Goal: Task Accomplishment & Management: Manage account settings

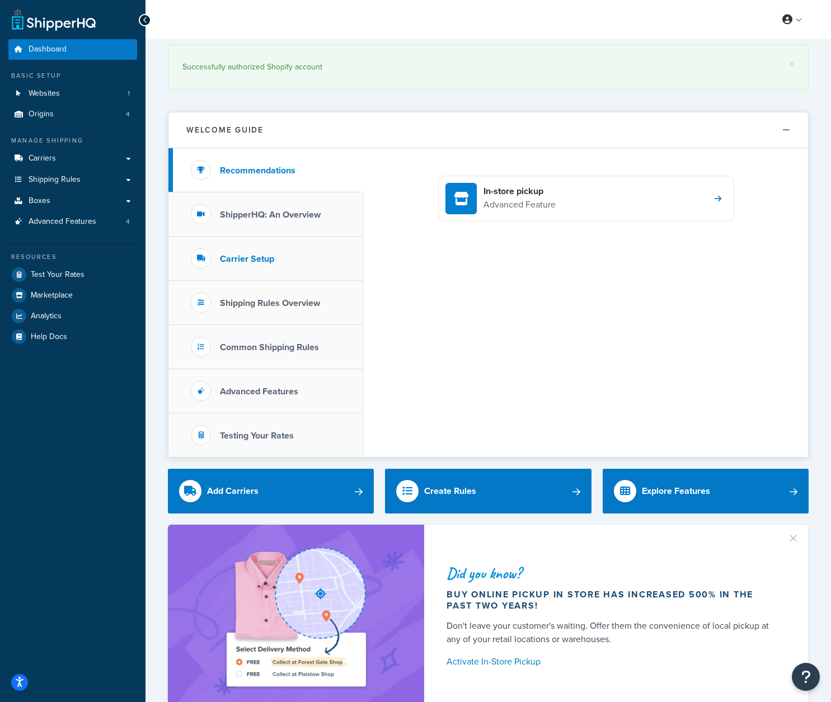
click at [267, 263] on h3 "Carrier Setup" at bounding box center [247, 259] width 54 height 10
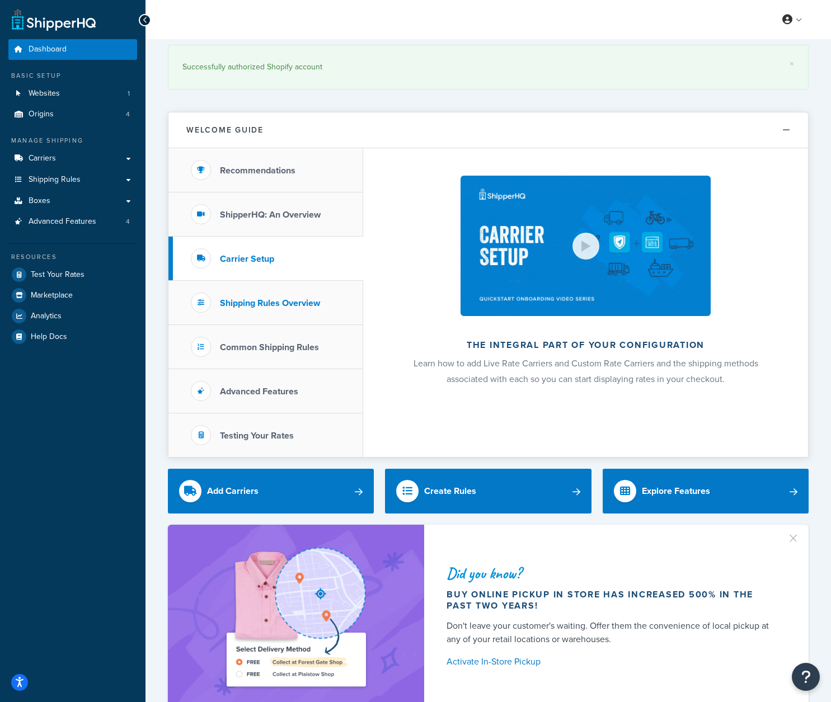
click at [266, 306] on h3 "Shipping Rules Overview" at bounding box center [270, 303] width 100 height 10
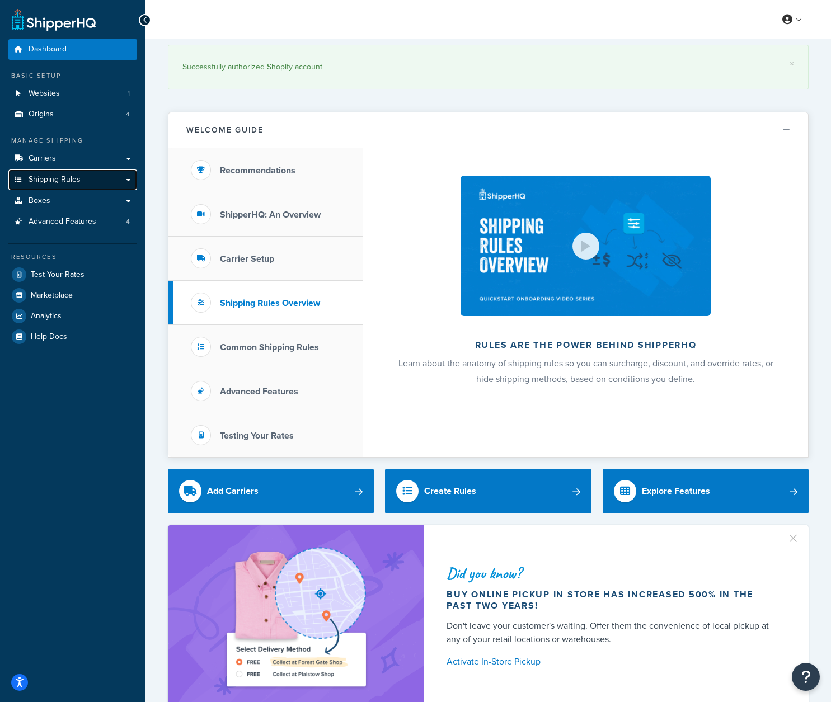
click at [70, 176] on span "Shipping Rules" at bounding box center [55, 180] width 52 height 10
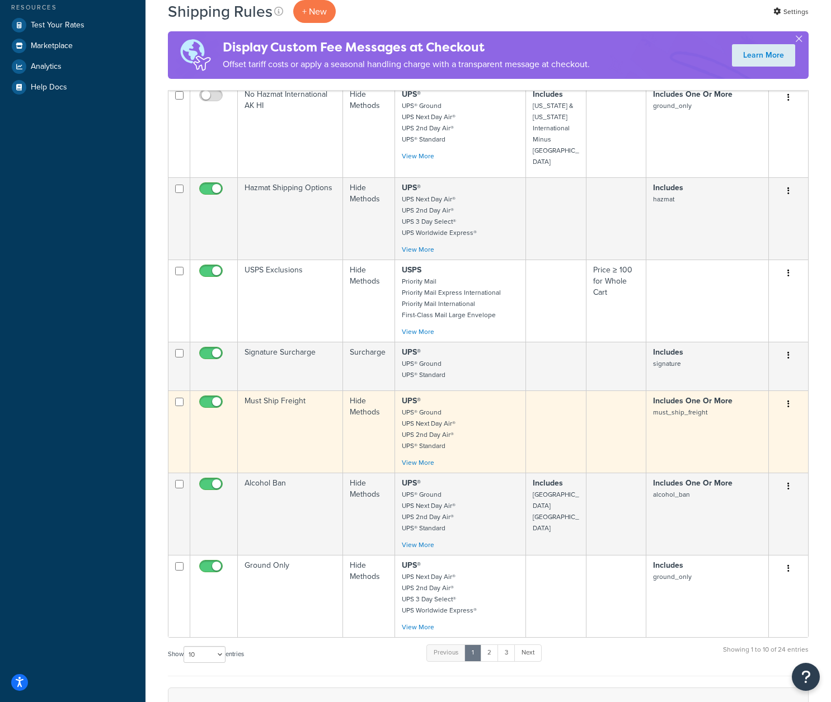
scroll to position [354, 0]
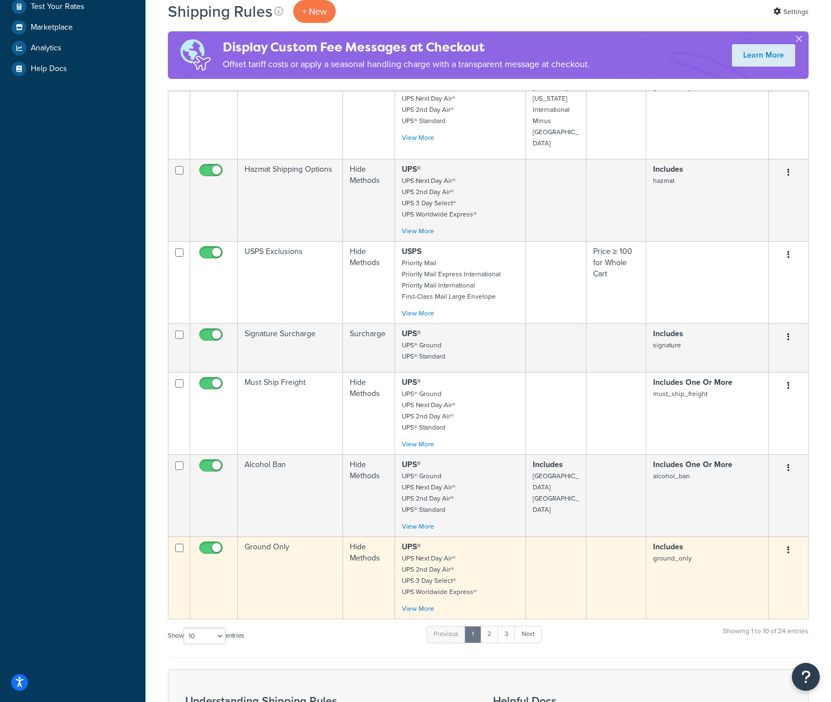
click at [307, 555] on td "Ground Only" at bounding box center [290, 578] width 105 height 82
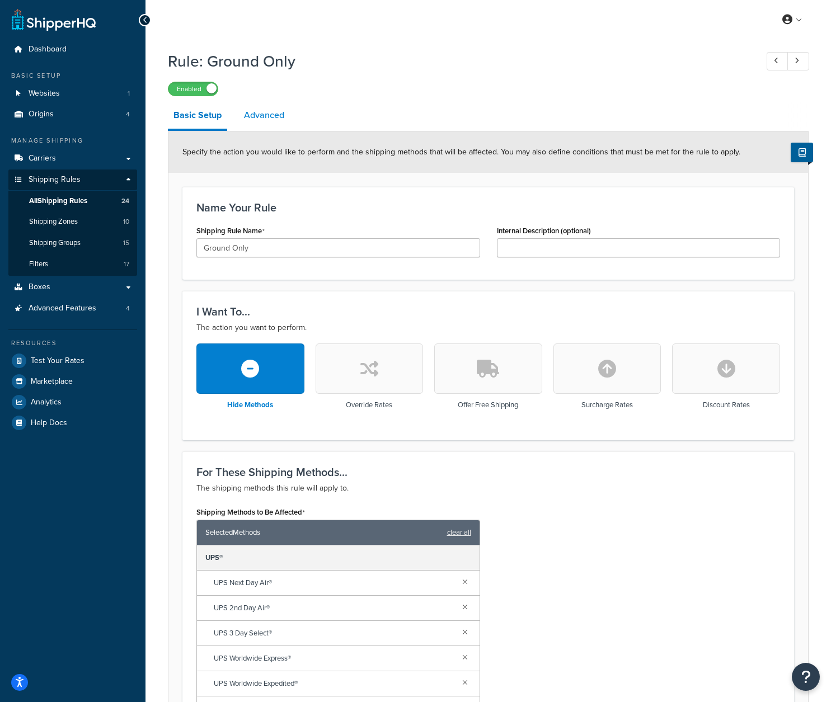
click at [276, 109] on link "Advanced" at bounding box center [263, 115] width 51 height 27
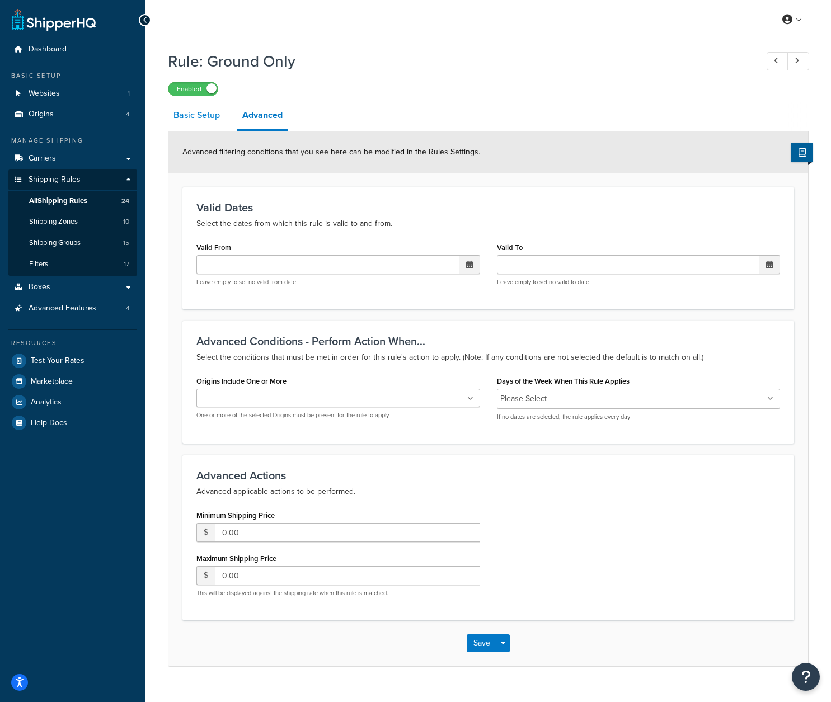
click at [197, 121] on link "Basic Setup" at bounding box center [197, 115] width 58 height 27
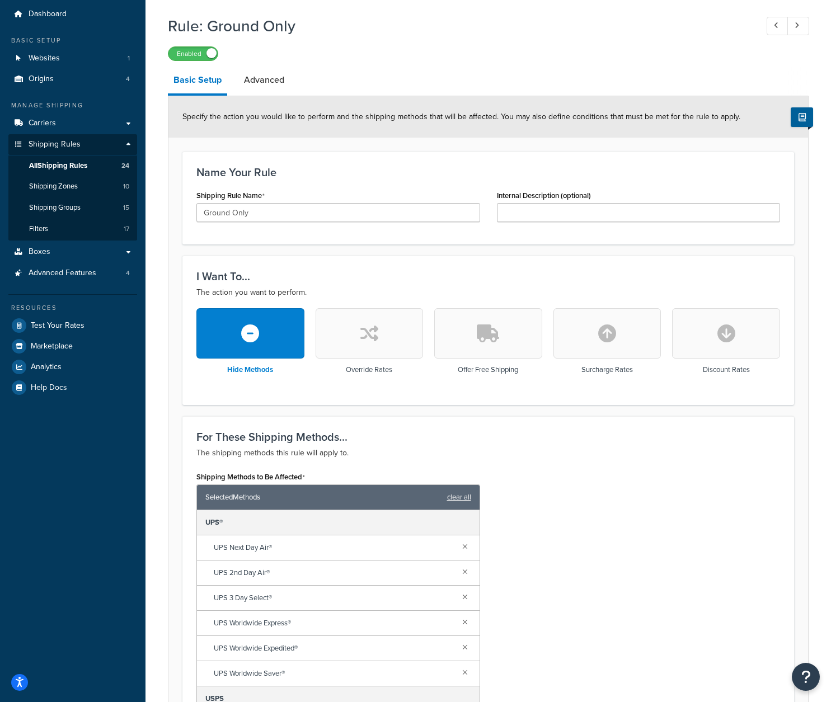
scroll to position [19, 0]
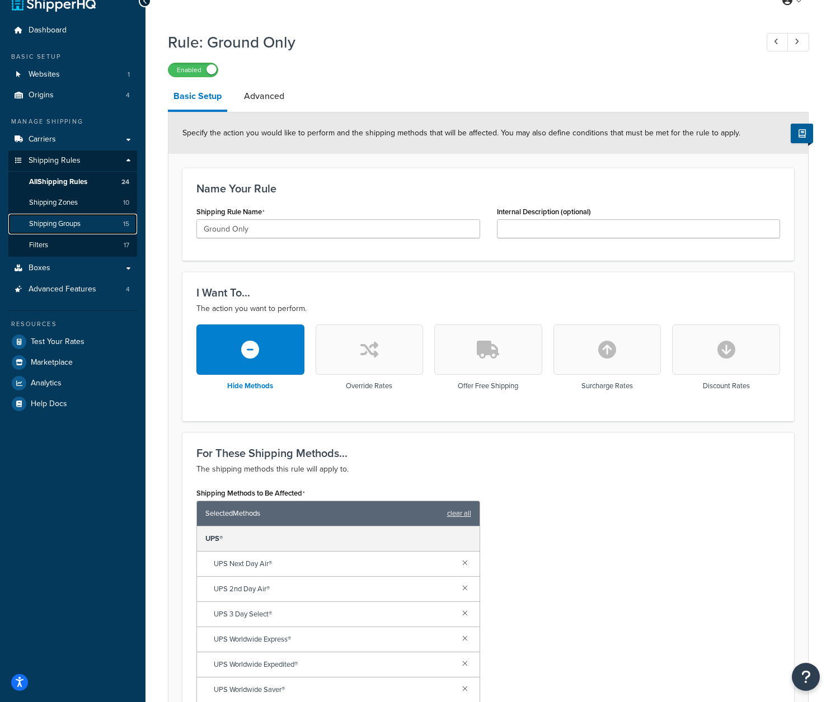
click at [71, 224] on span "Shipping Groups" at bounding box center [54, 224] width 51 height 10
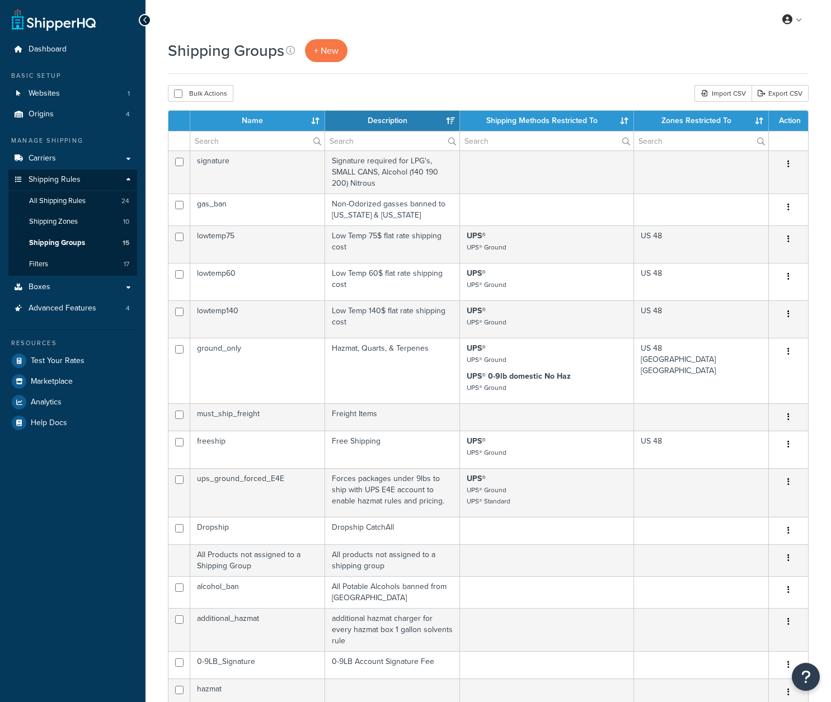
select select "15"
click at [129, 160] on link "Carriers" at bounding box center [72, 158] width 129 height 21
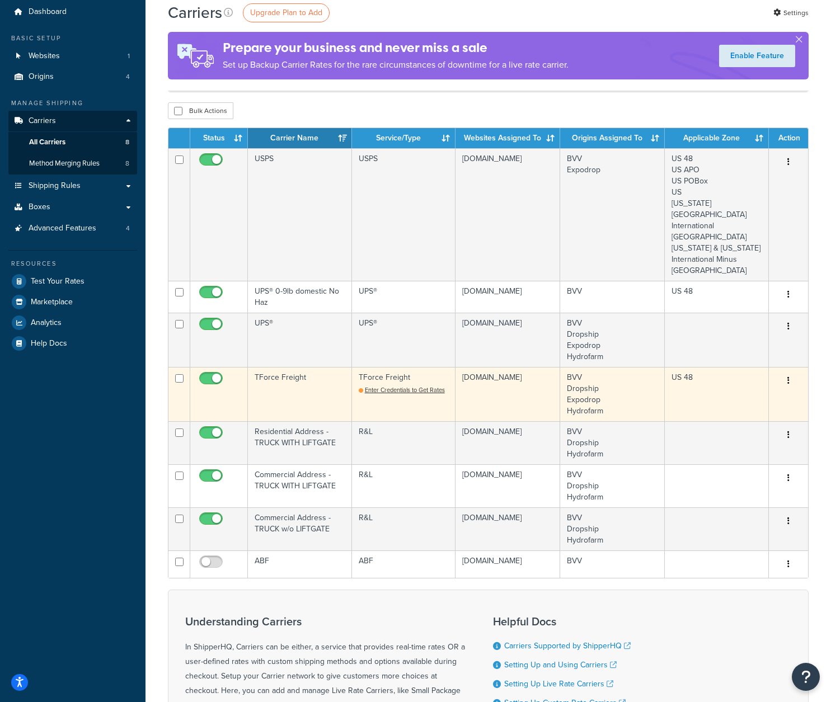
scroll to position [56, 0]
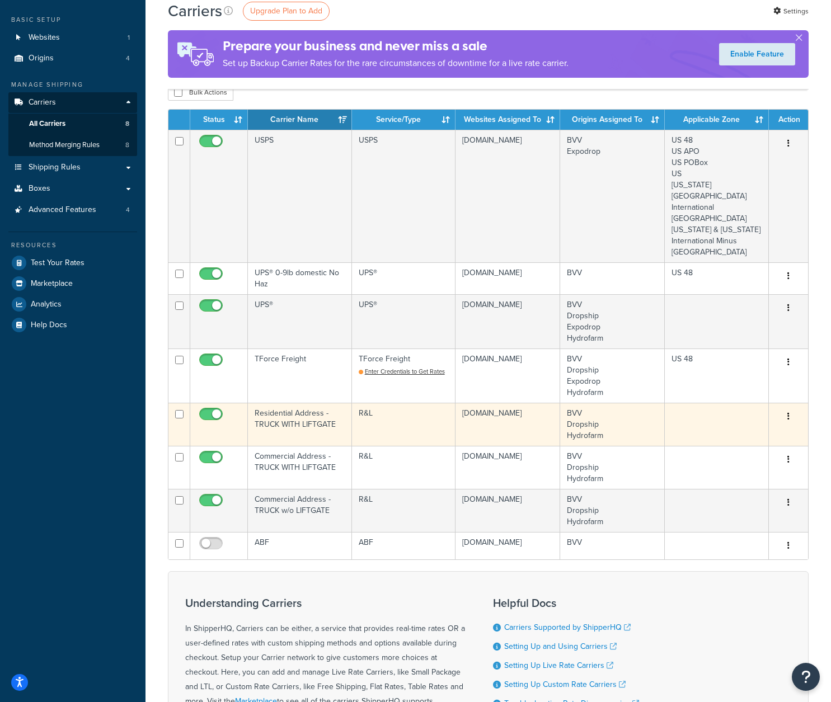
click at [296, 425] on td "Residential Address - TRUCK WITH LIFTGATE" at bounding box center [300, 424] width 104 height 43
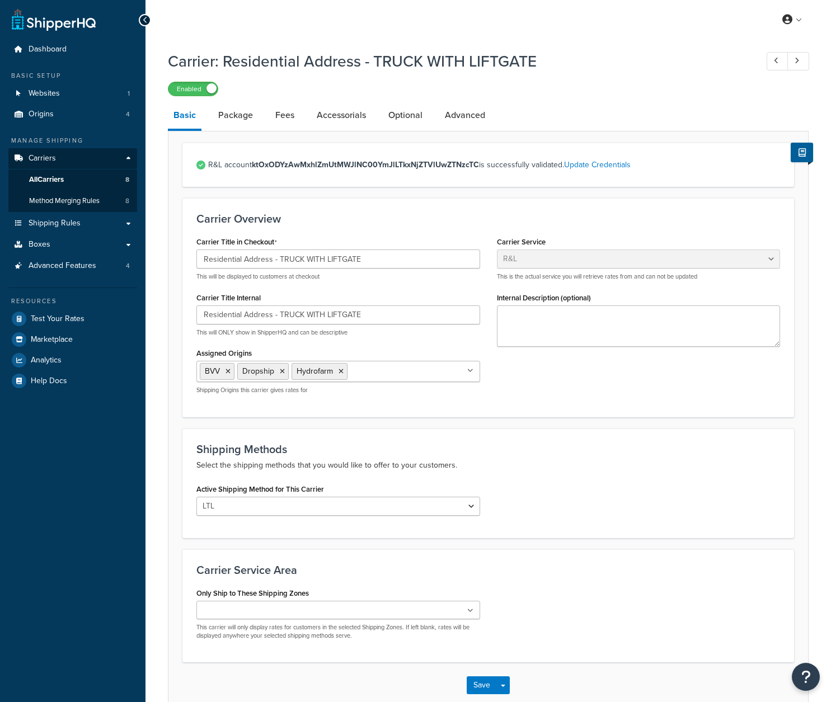
select select "rlFreight"
click at [226, 120] on link "Package" at bounding box center [236, 115] width 46 height 27
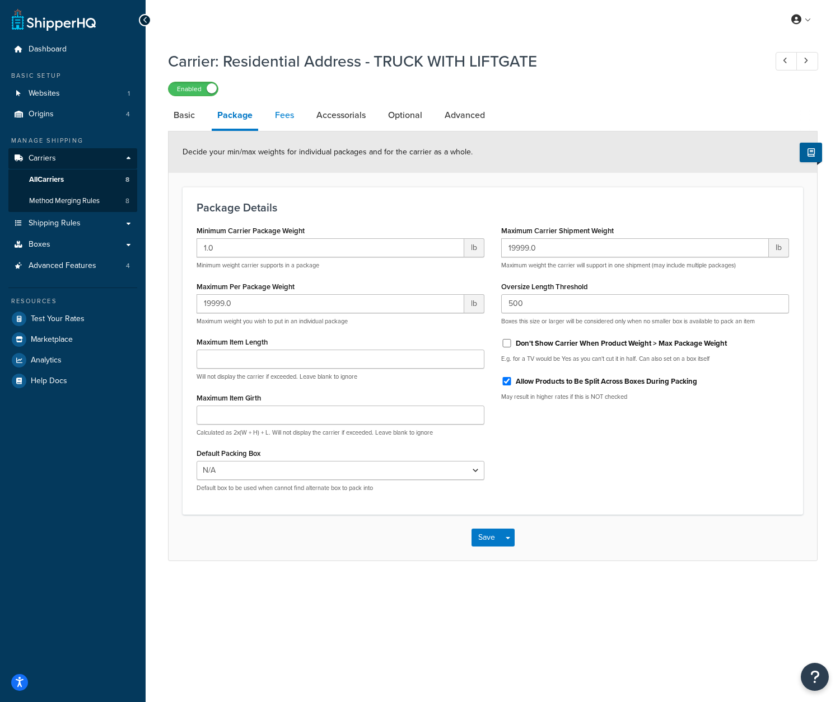
click at [288, 119] on link "Fees" at bounding box center [284, 115] width 30 height 27
select select "AFTER"
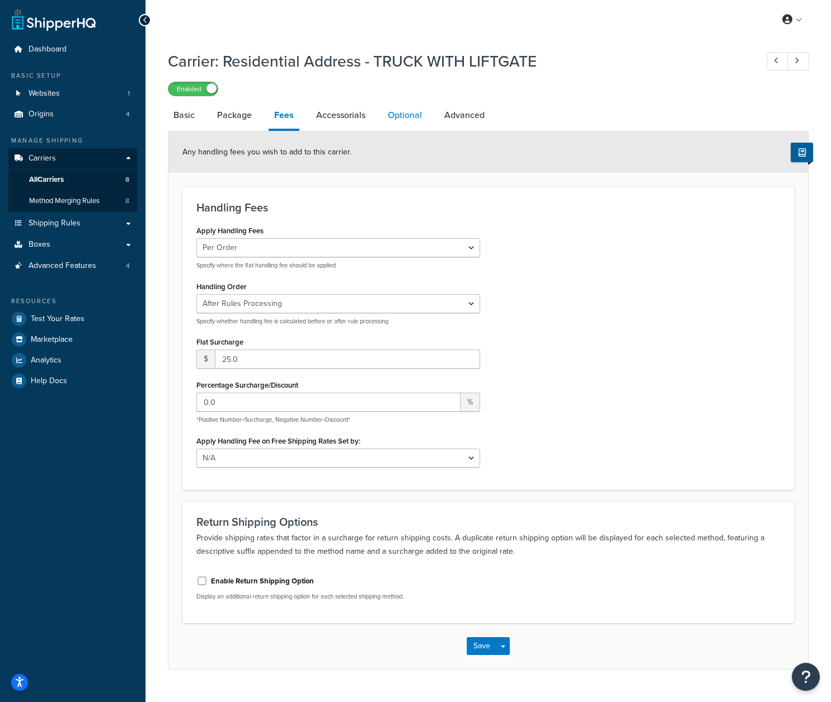
click at [407, 118] on link "Optional" at bounding box center [404, 115] width 45 height 27
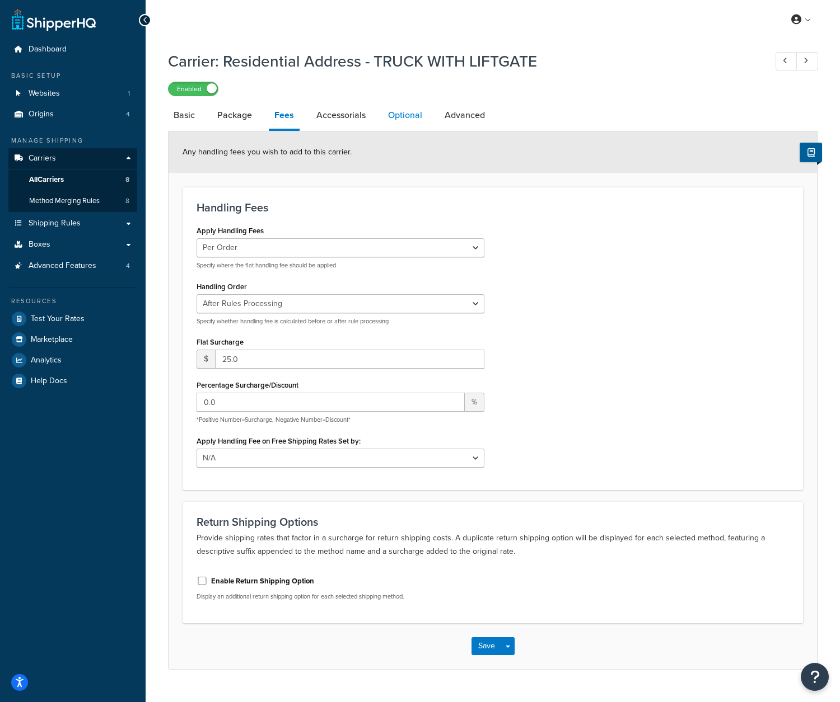
select select "92.5"
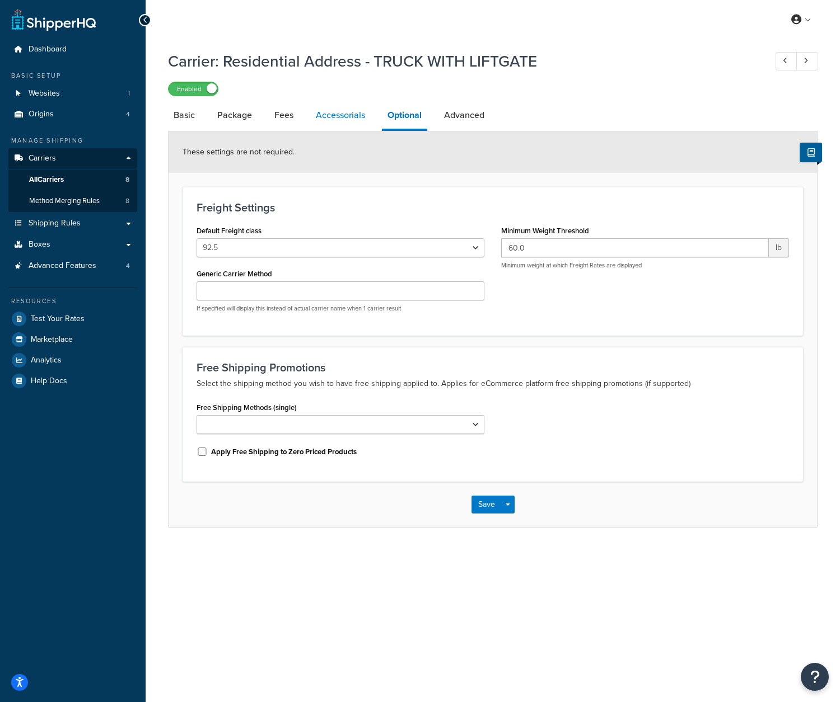
click at [361, 116] on link "Accessorials" at bounding box center [340, 115] width 60 height 27
select select "residential"
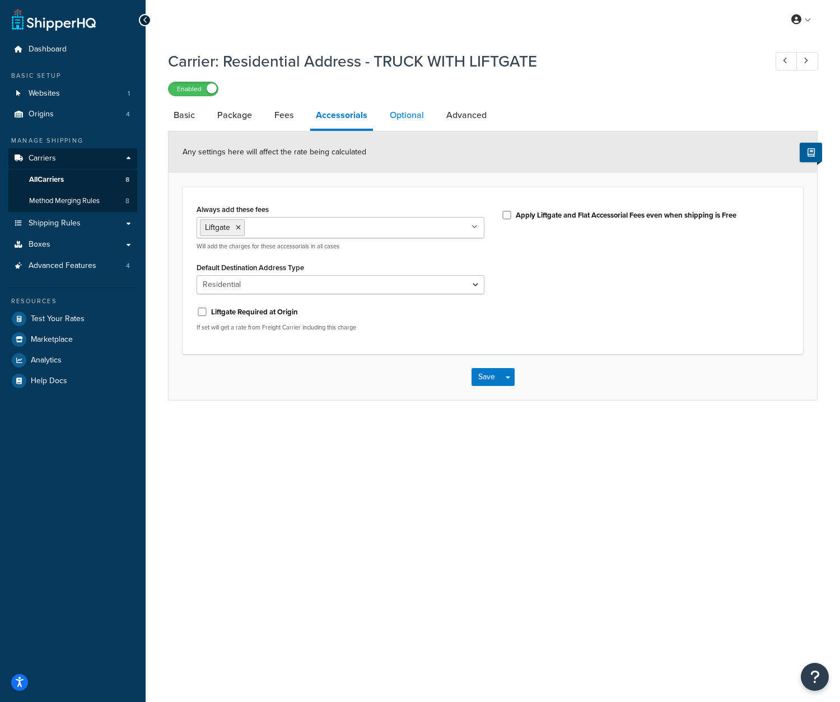
click at [405, 116] on link "Optional" at bounding box center [406, 115] width 45 height 27
select select "92.5"
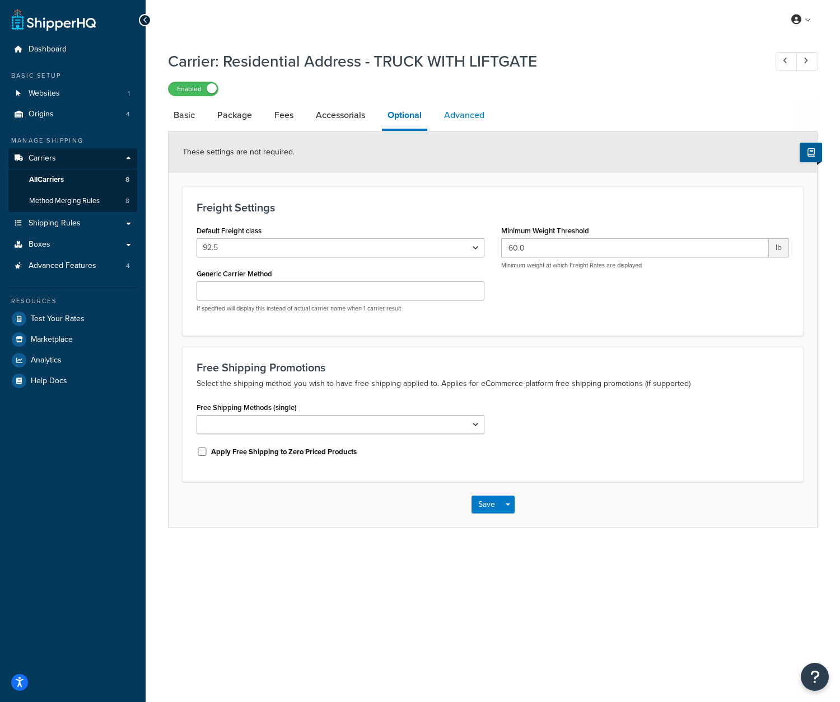
click at [449, 116] on link "Advanced" at bounding box center [463, 115] width 51 height 27
select select "false"
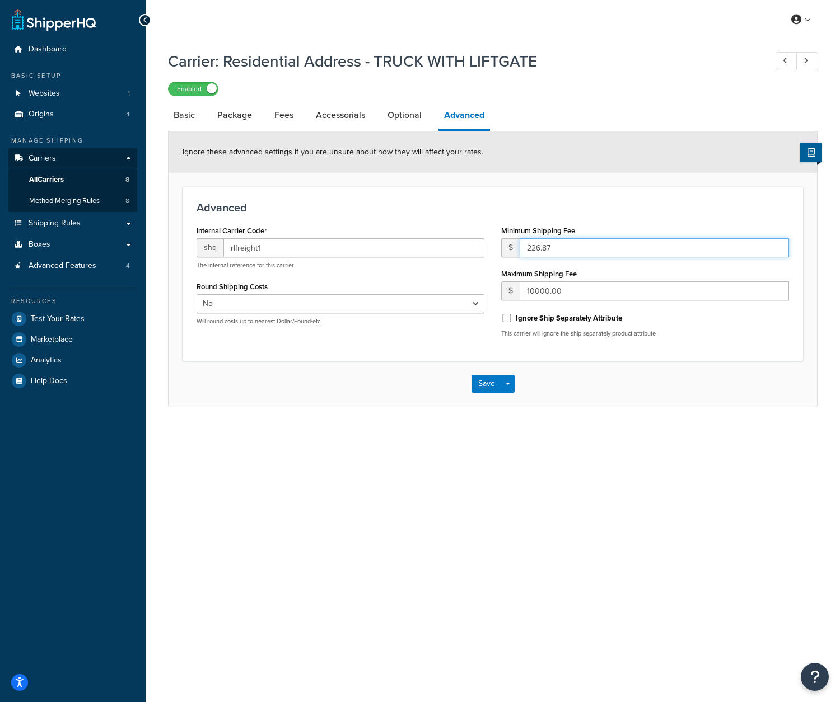
drag, startPoint x: 540, startPoint y: 250, endPoint x: 525, endPoint y: 249, distance: 15.2
click at [525, 249] on input "226.87" at bounding box center [653, 247] width 269 height 19
click at [659, 378] on div "Save Save Dropdown Save and Edit" at bounding box center [492, 384] width 648 height 46
click at [396, 120] on link "Optional" at bounding box center [404, 115] width 45 height 27
select select "92.5"
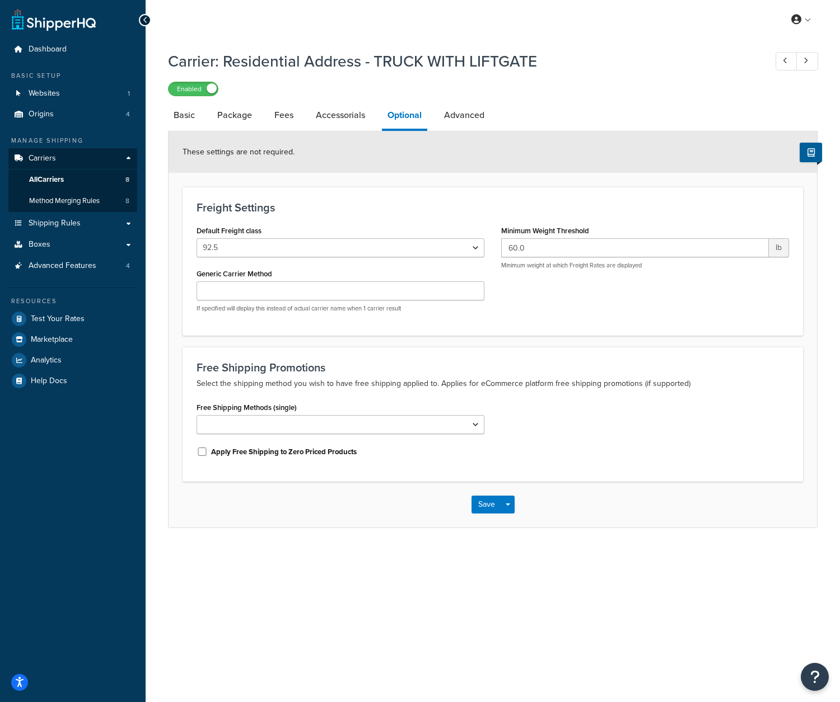
click at [299, 120] on li "Fees" at bounding box center [289, 115] width 41 height 27
click at [286, 119] on link "Fees" at bounding box center [284, 115] width 30 height 27
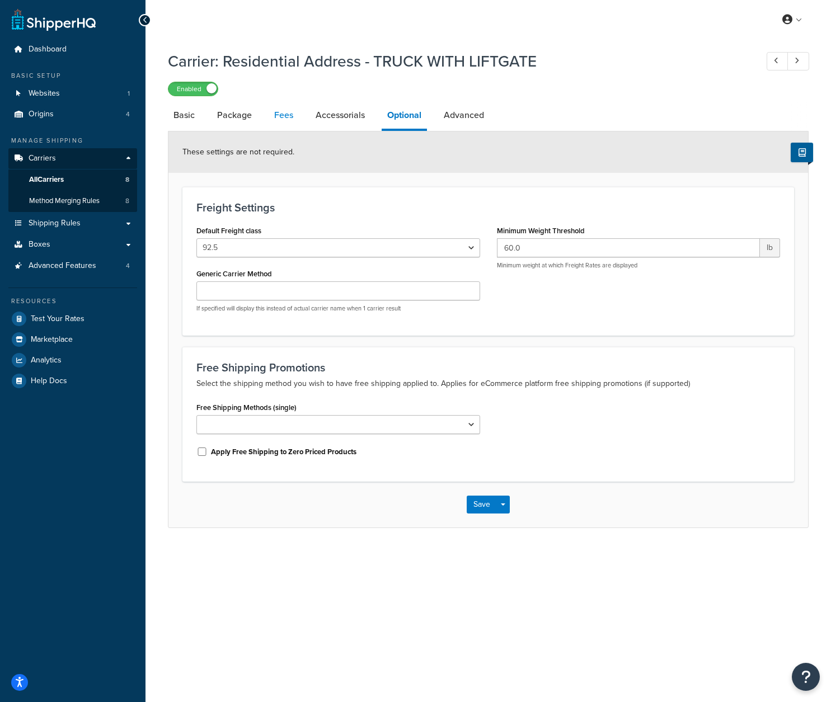
select select "AFTER"
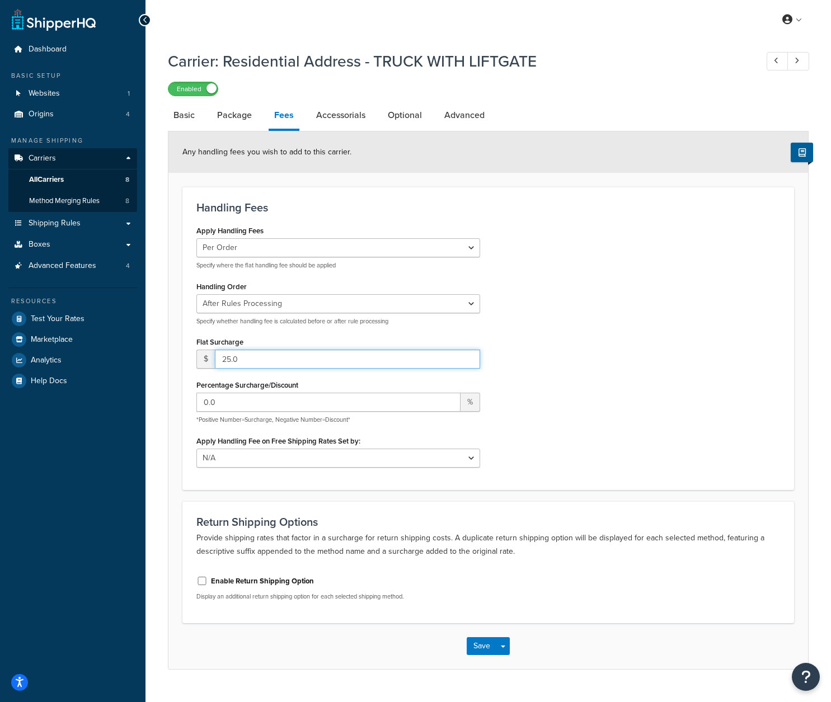
drag, startPoint x: 255, startPoint y: 360, endPoint x: 215, endPoint y: 359, distance: 40.3
click at [218, 359] on input "25.0" at bounding box center [347, 359] width 265 height 19
type input "30"
click at [543, 323] on div "Apply Handling Fees Per Order Per Item Per Package Specify where the flat handl…" at bounding box center [488, 349] width 601 height 253
click at [542, 321] on div "Apply Handling Fees Per Order Per Item Per Package Specify where the flat handl…" at bounding box center [488, 349] width 601 height 253
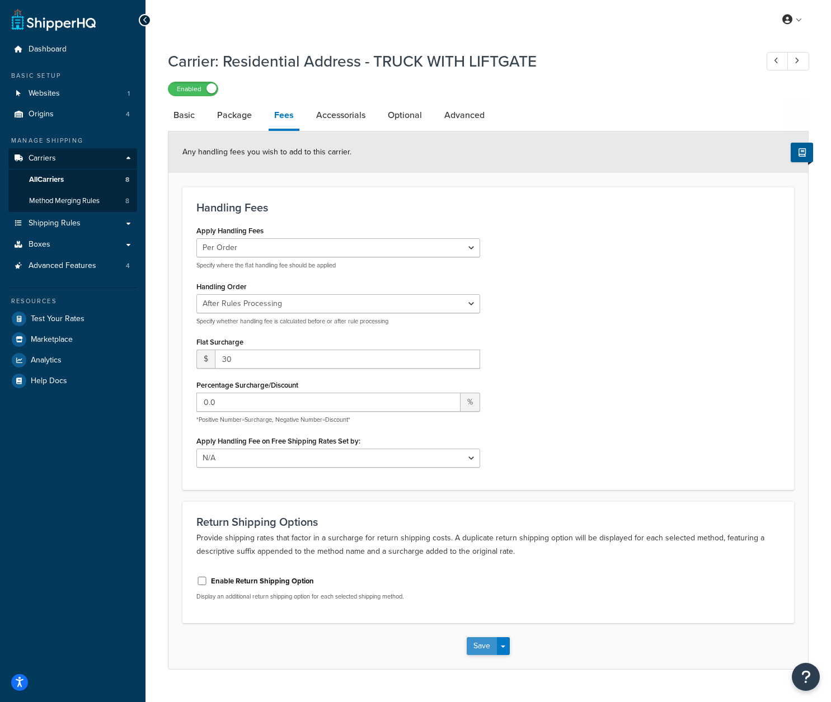
click at [475, 641] on button "Save" at bounding box center [482, 646] width 30 height 18
click at [478, 122] on link "Advanced" at bounding box center [464, 115] width 51 height 27
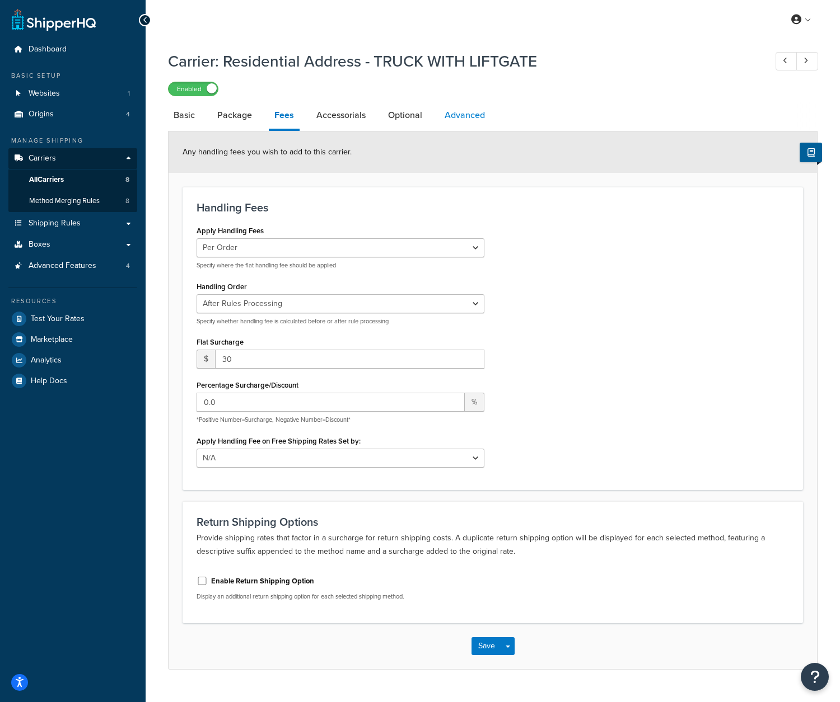
select select "false"
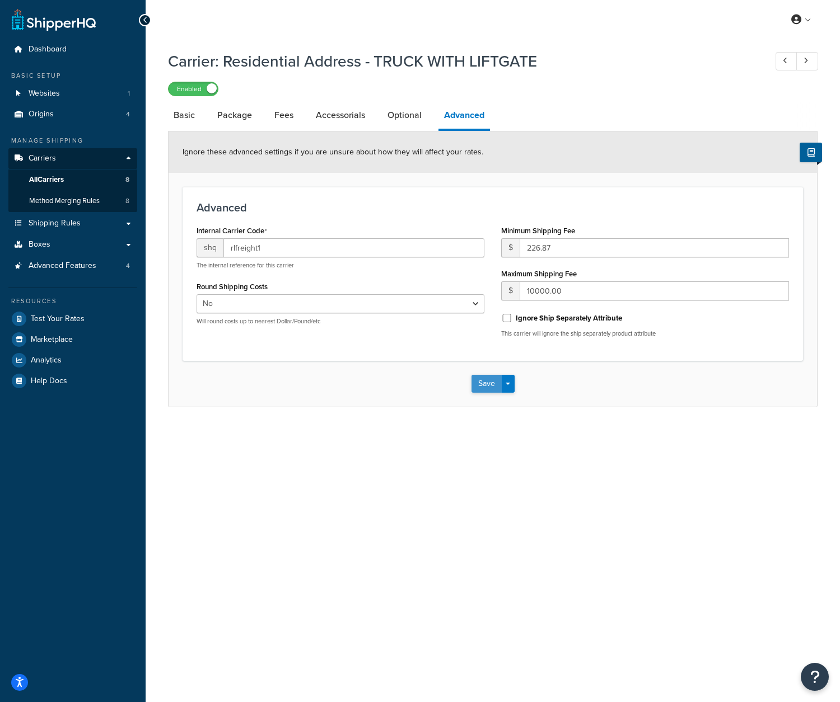
click at [486, 392] on button "Save" at bounding box center [486, 384] width 30 height 18
click at [405, 112] on link "Optional" at bounding box center [404, 115] width 45 height 27
select select "92.5"
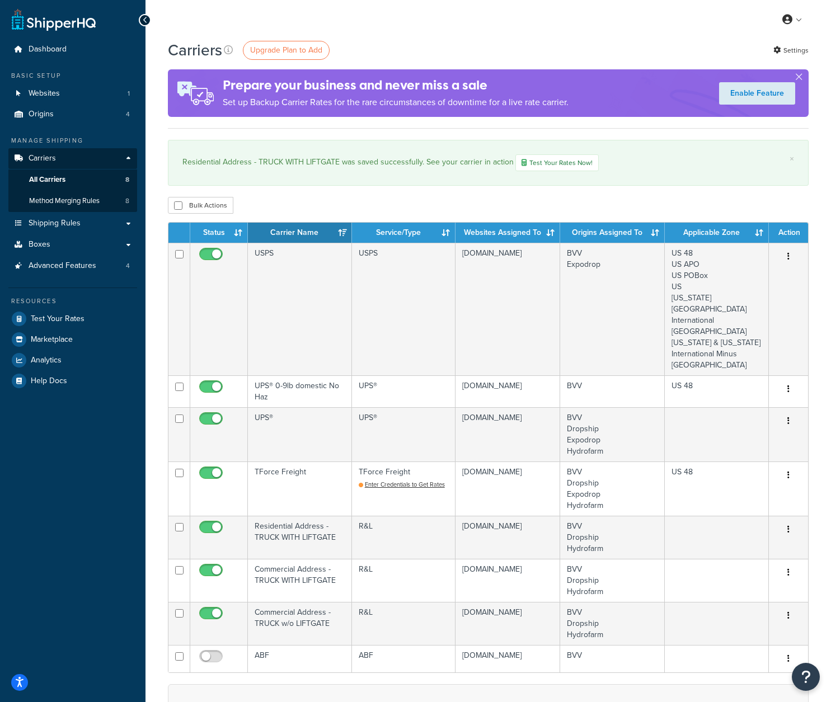
click at [479, 190] on div "Carriers Upgrade Plan to Add Settings Prepare your business and never miss a sa…" at bounding box center [489, 484] width 686 height 891
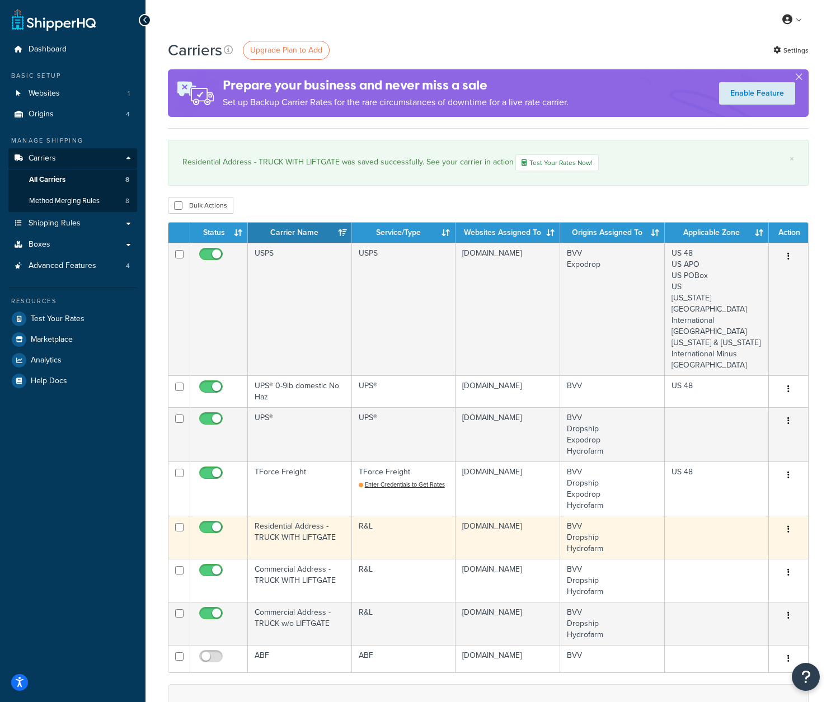
click at [308, 536] on td "Residential Address - TRUCK WITH LIFTGATE" at bounding box center [300, 537] width 104 height 43
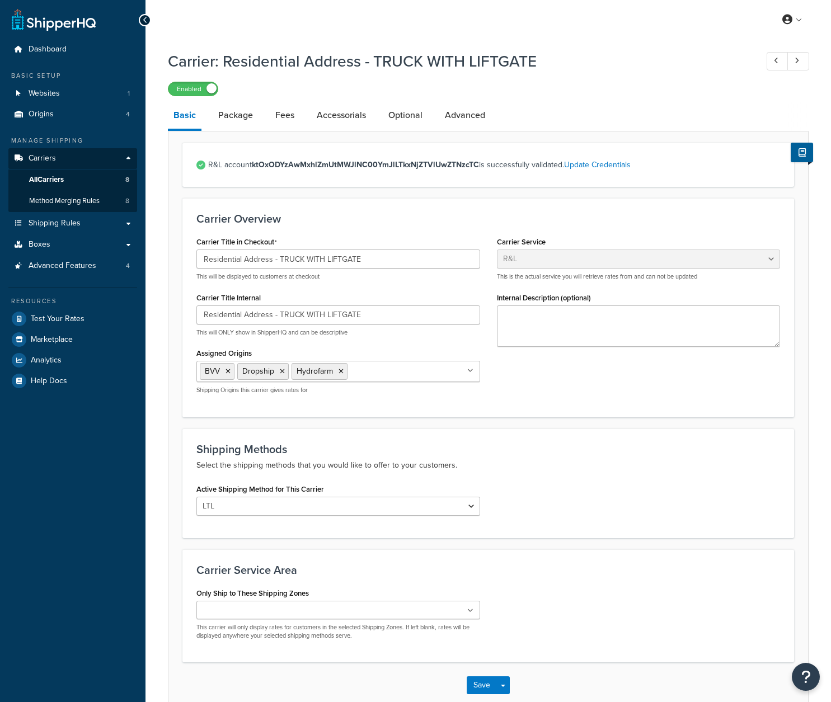
select select "rlFreight"
click at [516, 203] on div "Carrier Overview Carrier Title in Checkout Residential Address - TRUCK WITH LIF…" at bounding box center [488, 307] width 612 height 219
click at [410, 114] on link "Optional" at bounding box center [405, 115] width 45 height 27
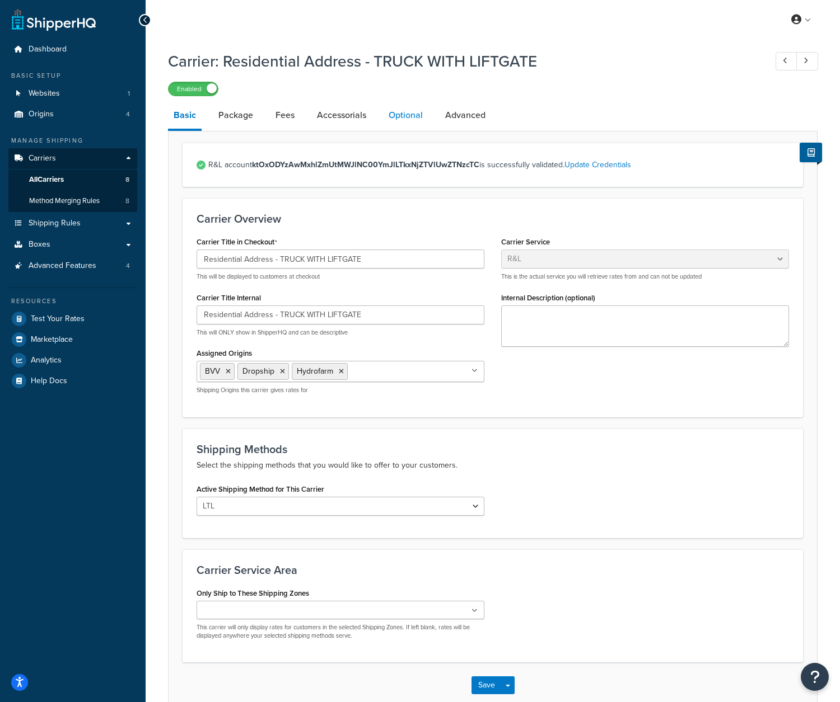
select select "92.5"
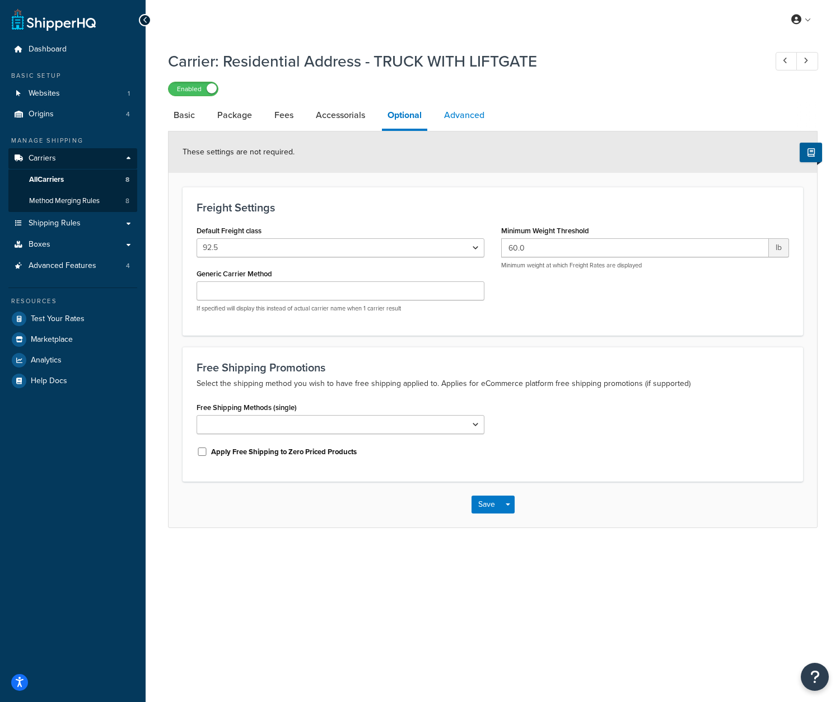
click at [458, 121] on link "Advanced" at bounding box center [463, 115] width 51 height 27
select select "false"
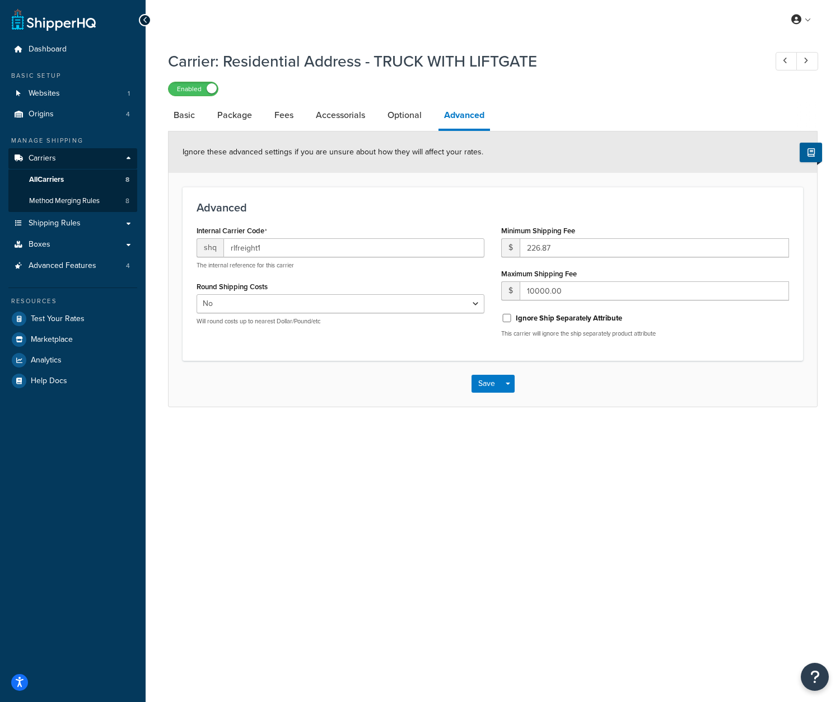
click at [472, 468] on div "My Profile Billing Global Settings Contact Us Logout Carrier: Residential Addre…" at bounding box center [493, 351] width 694 height 702
select select "92.5"
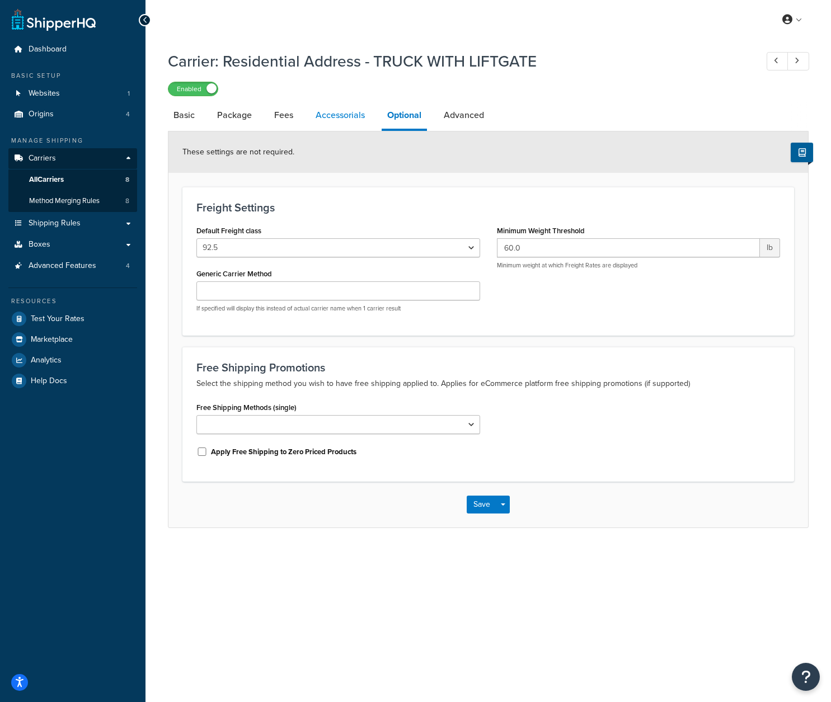
select select "rlFreight"
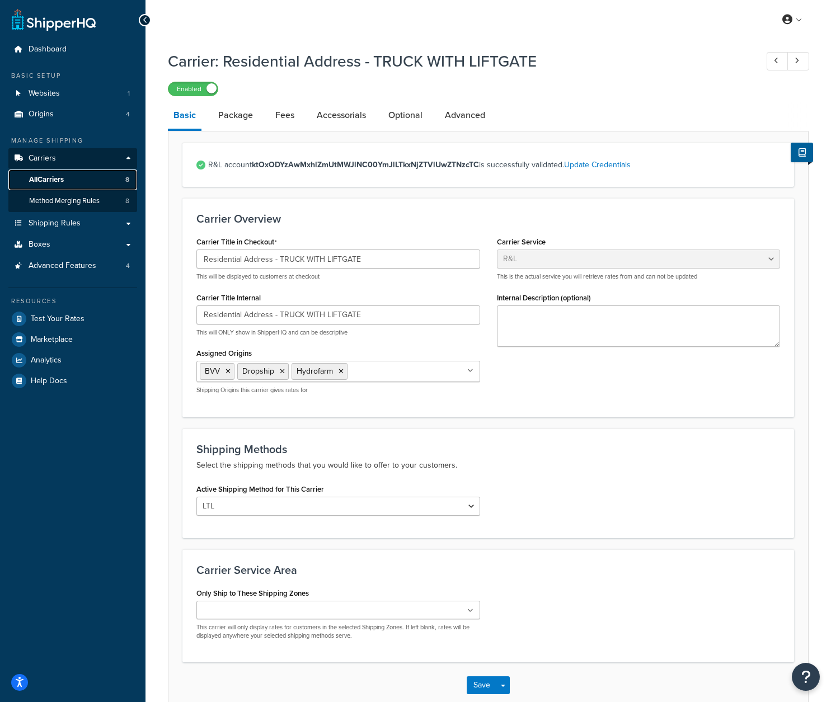
click at [59, 185] on link "All Carriers 8" at bounding box center [72, 180] width 129 height 21
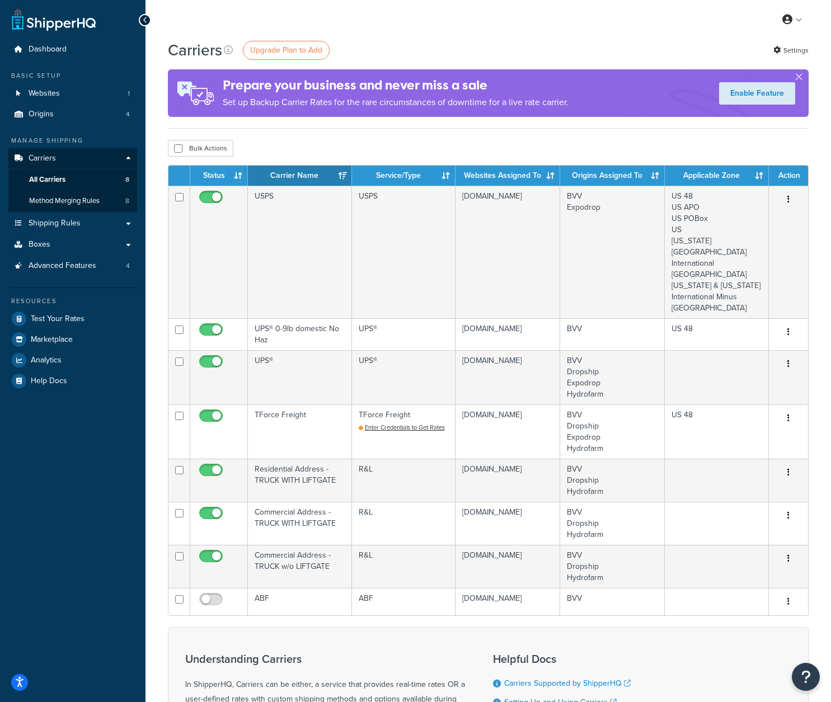
click at [551, 138] on div "Carriers Upgrade Plan to Add Settings Prepare your business and never miss a sa…" at bounding box center [489, 456] width 686 height 834
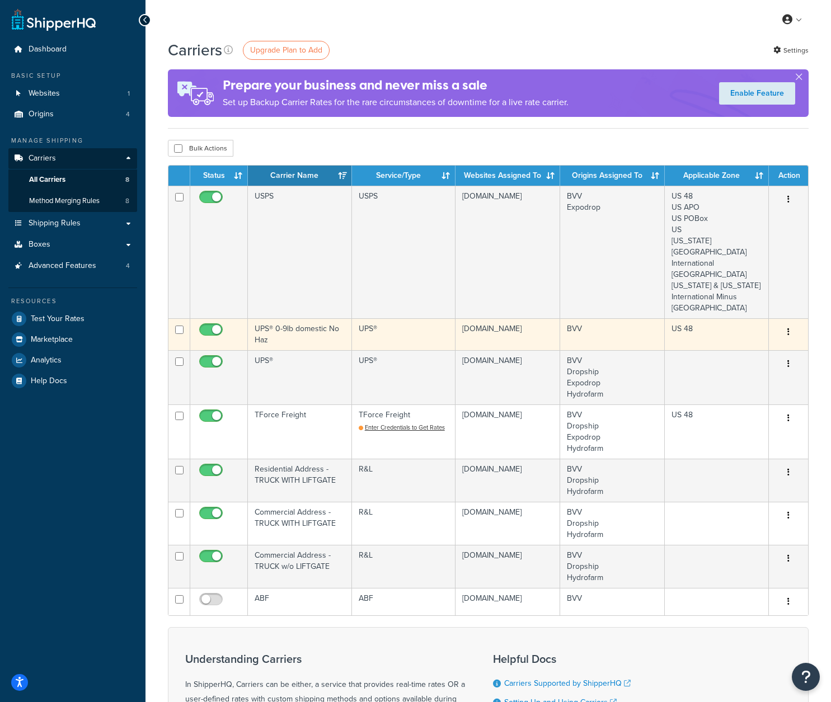
click at [315, 338] on td "UPS® 0-9lb domestic No Haz" at bounding box center [300, 334] width 104 height 32
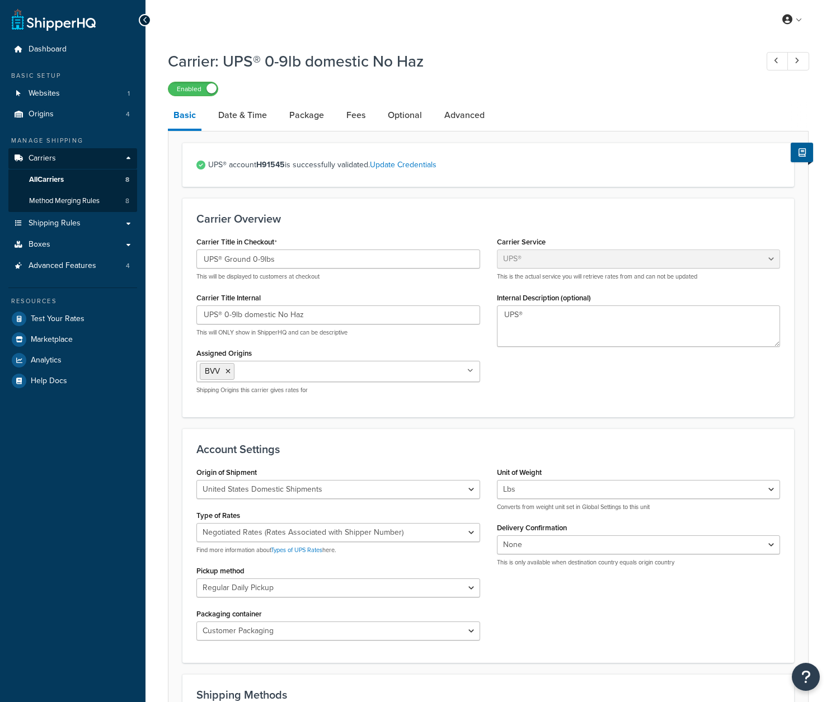
select select "ups"
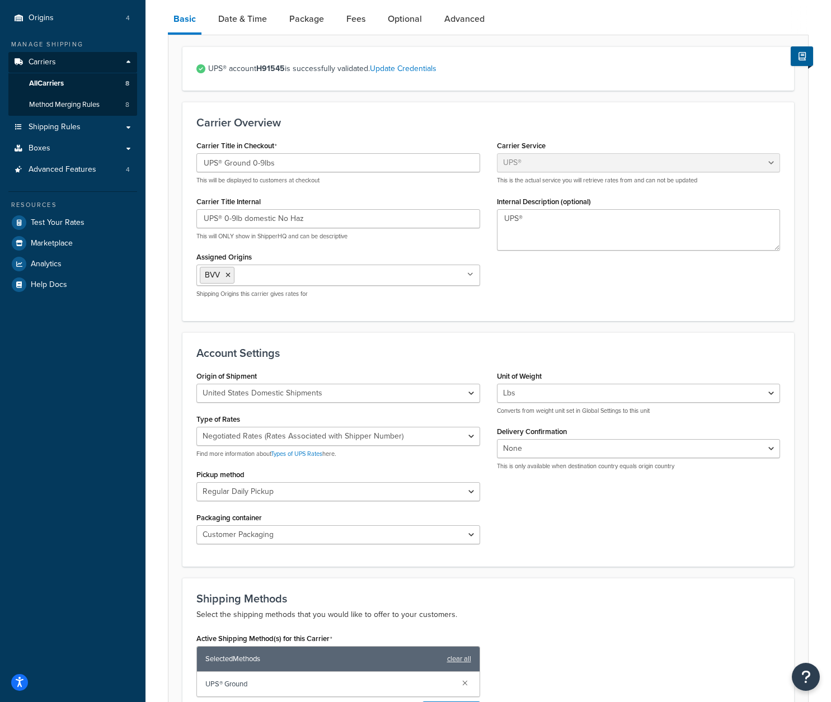
scroll to position [30, 0]
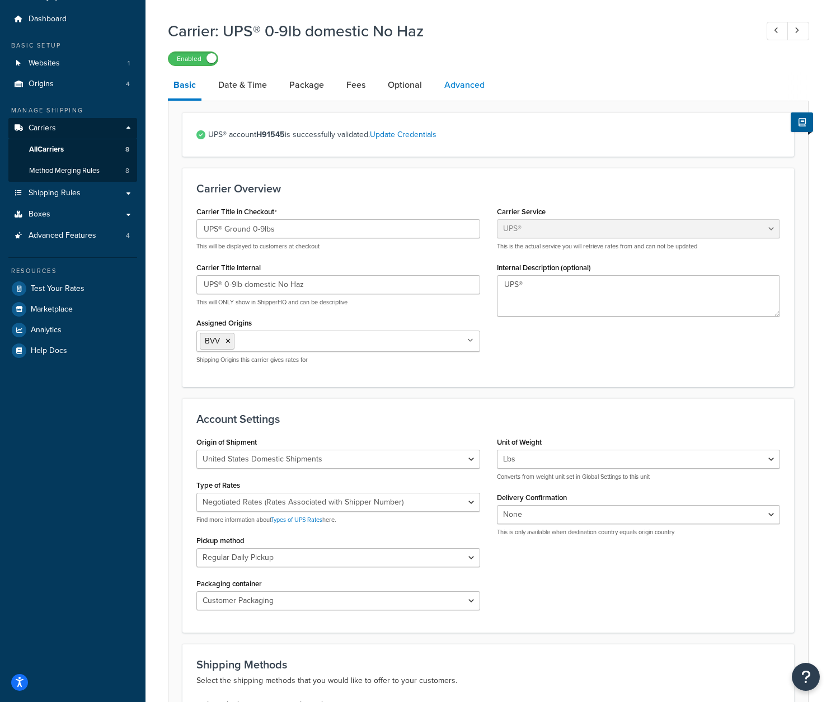
click at [468, 92] on link "Advanced" at bounding box center [464, 85] width 51 height 27
select select "false"
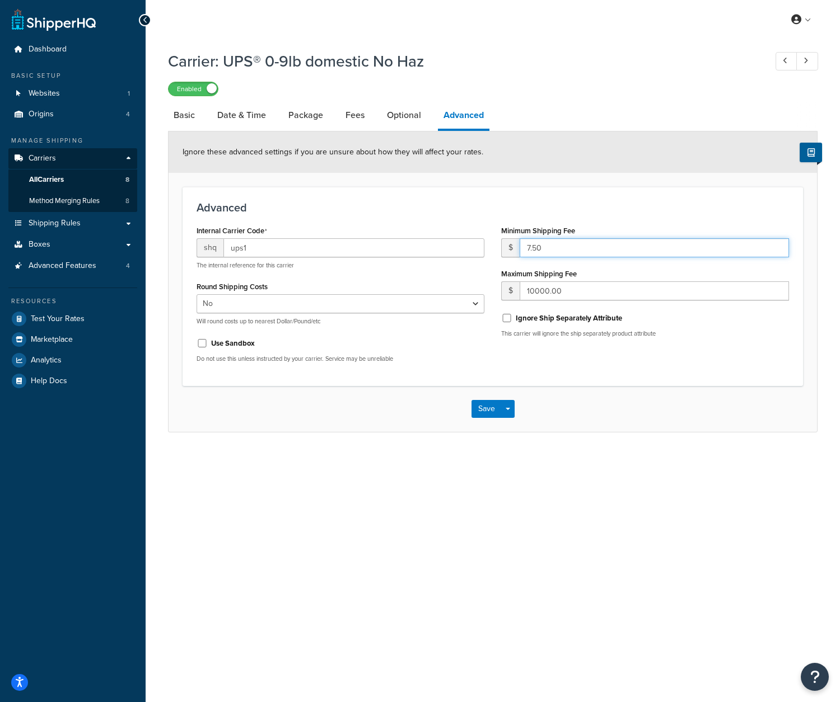
drag, startPoint x: 542, startPoint y: 246, endPoint x: 512, endPoint y: 247, distance: 30.8
click at [512, 247] on div "$ 7.50" at bounding box center [645, 247] width 288 height 19
type input "8.5"
click at [538, 209] on h3 "Advanced" at bounding box center [492, 207] width 592 height 12
click at [484, 414] on button "Save" at bounding box center [486, 409] width 30 height 18
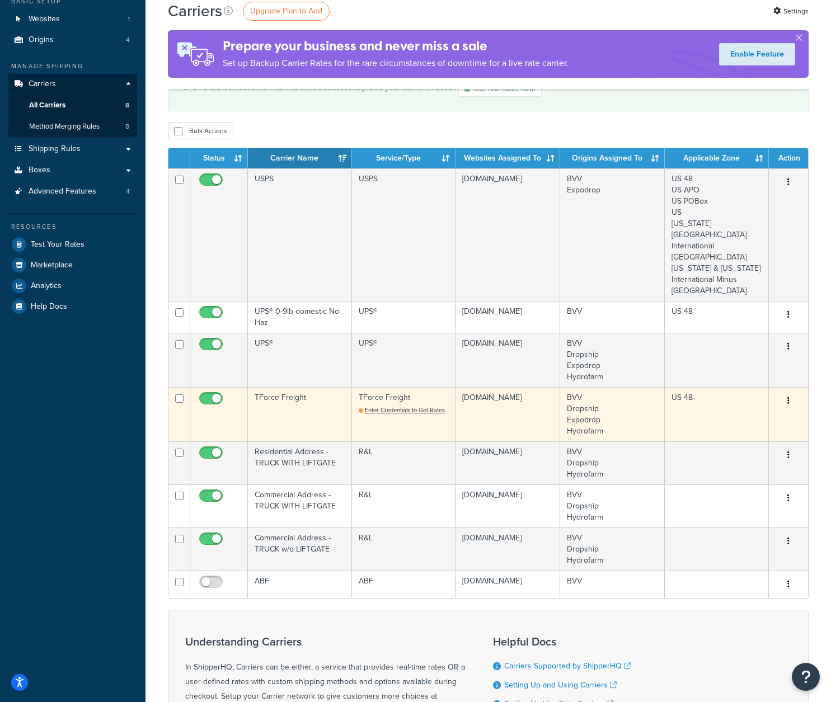
scroll to position [56, 0]
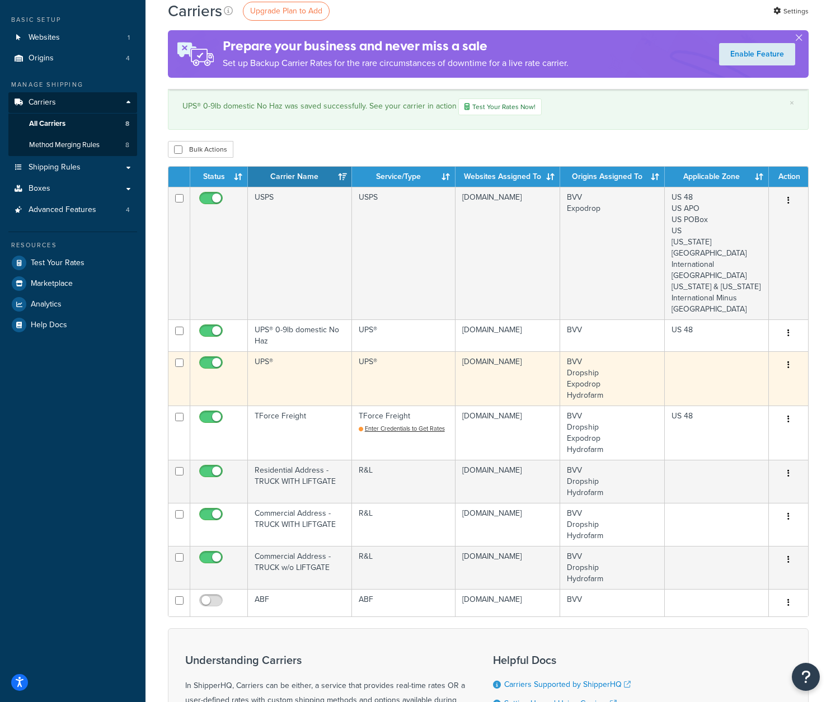
click at [313, 364] on td "UPS®" at bounding box center [300, 378] width 104 height 54
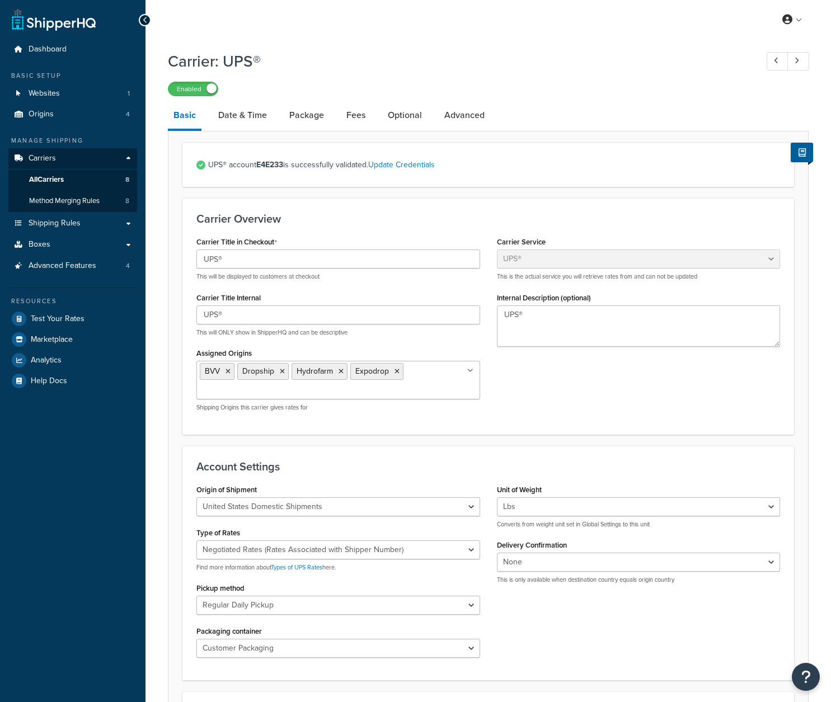
select select "ups"
click at [454, 115] on link "Advanced" at bounding box center [464, 115] width 51 height 27
select select "false"
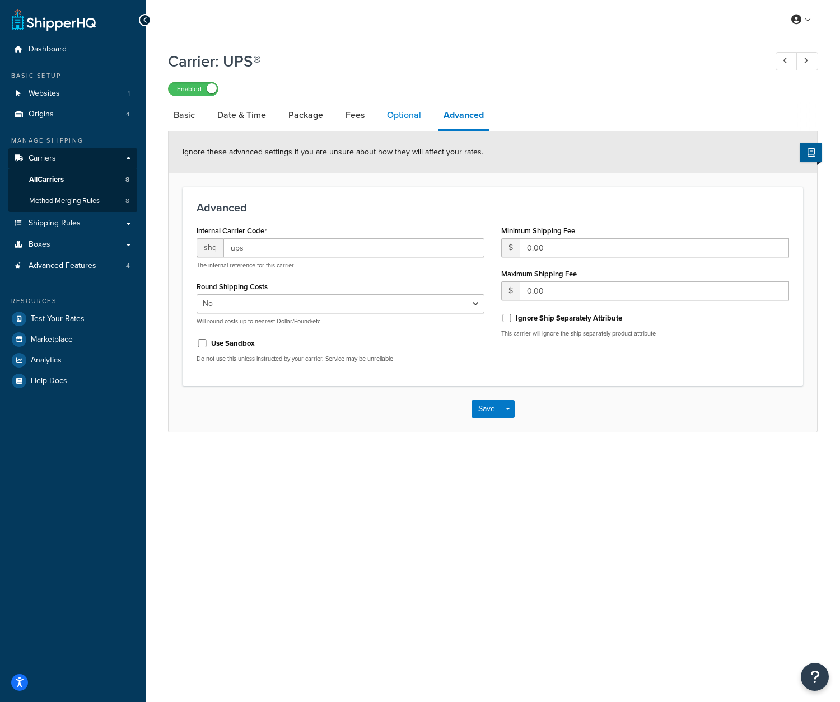
click at [407, 111] on link "Optional" at bounding box center [403, 115] width 45 height 27
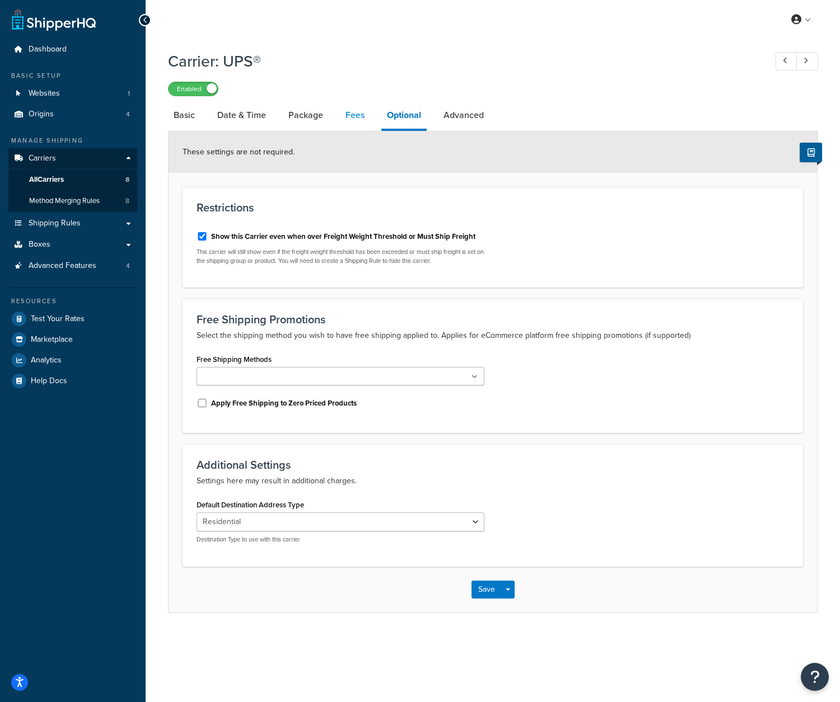
click at [355, 113] on link "Fees" at bounding box center [355, 115] width 30 height 27
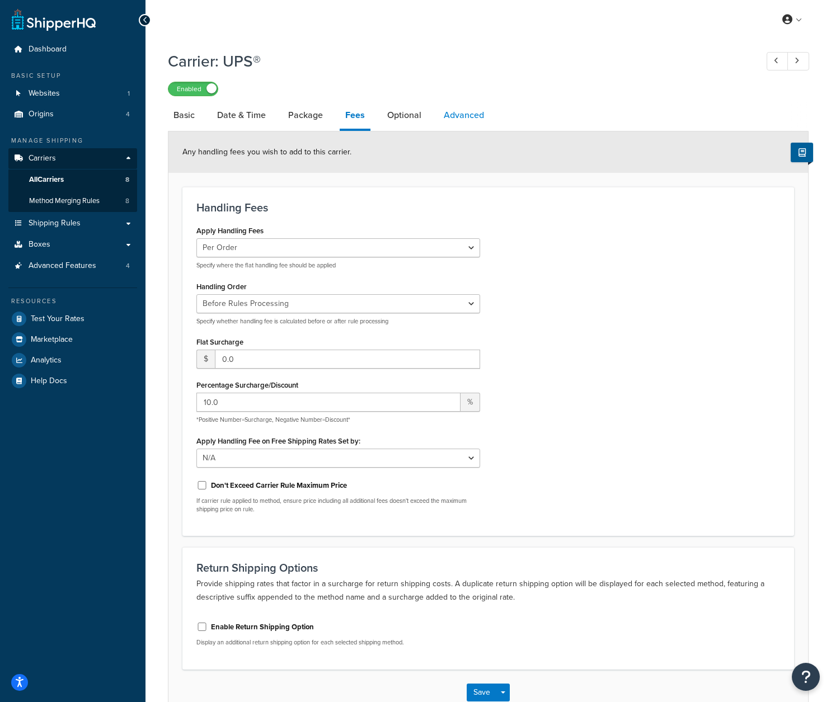
click at [467, 119] on link "Advanced" at bounding box center [463, 115] width 51 height 27
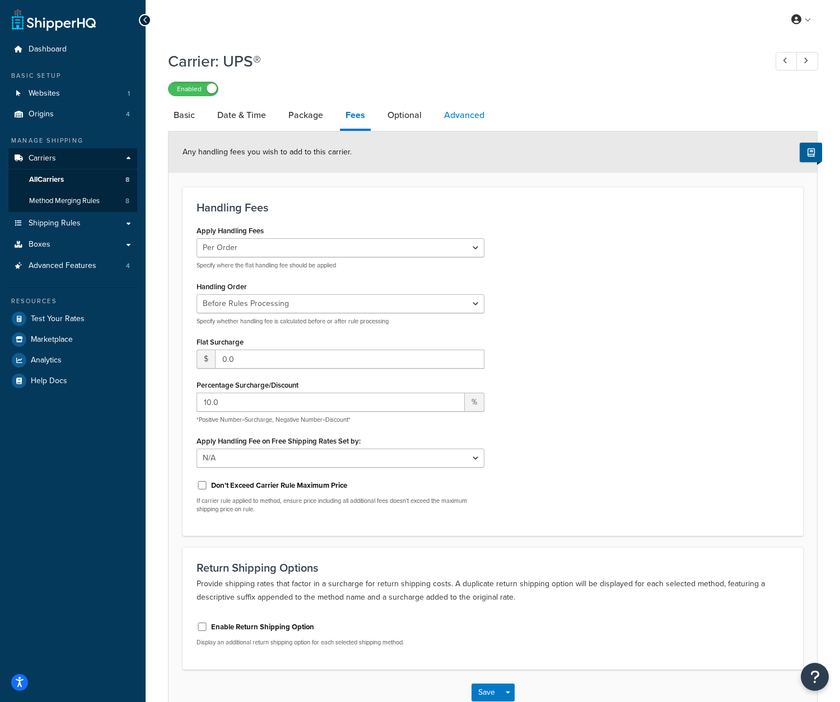
select select "false"
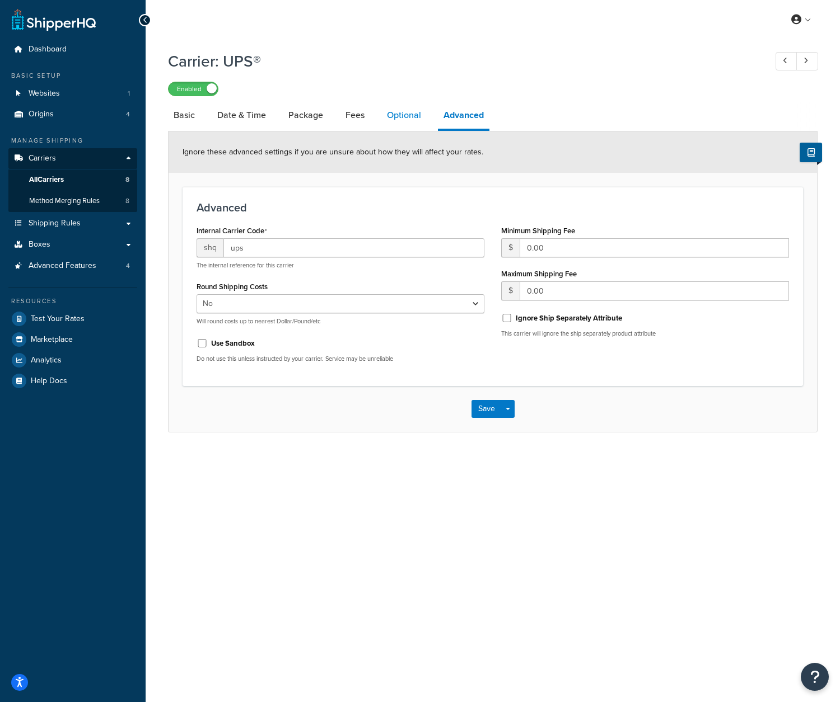
click at [414, 121] on link "Optional" at bounding box center [403, 115] width 45 height 27
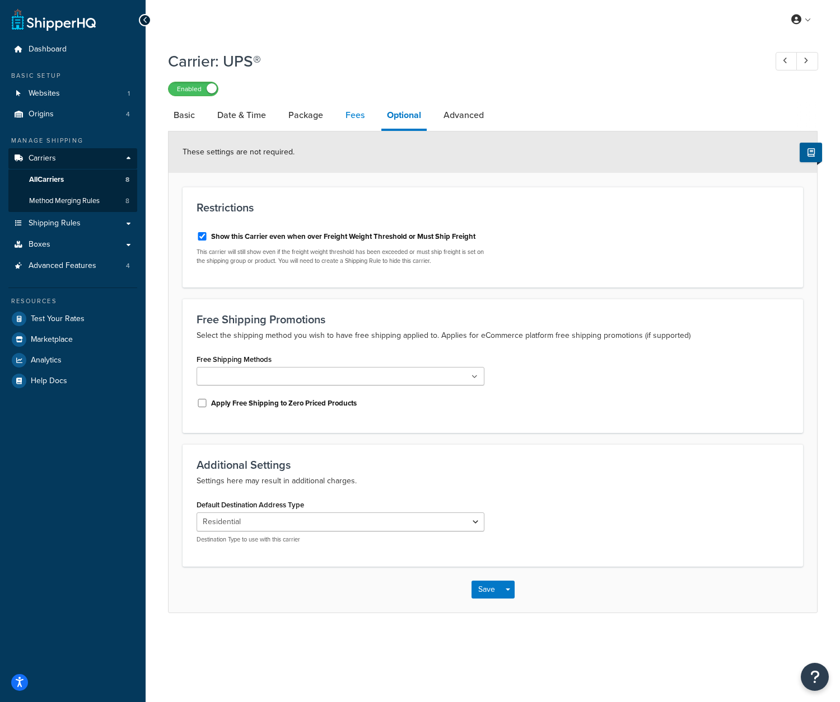
click at [346, 115] on link "Fees" at bounding box center [355, 115] width 30 height 27
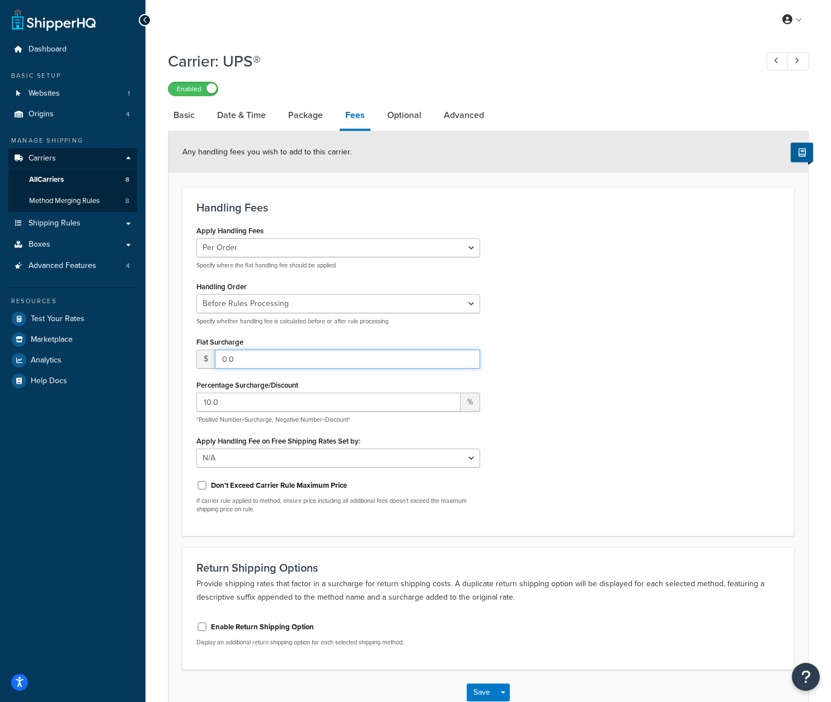
click at [270, 358] on input "0.0" at bounding box center [347, 359] width 265 height 19
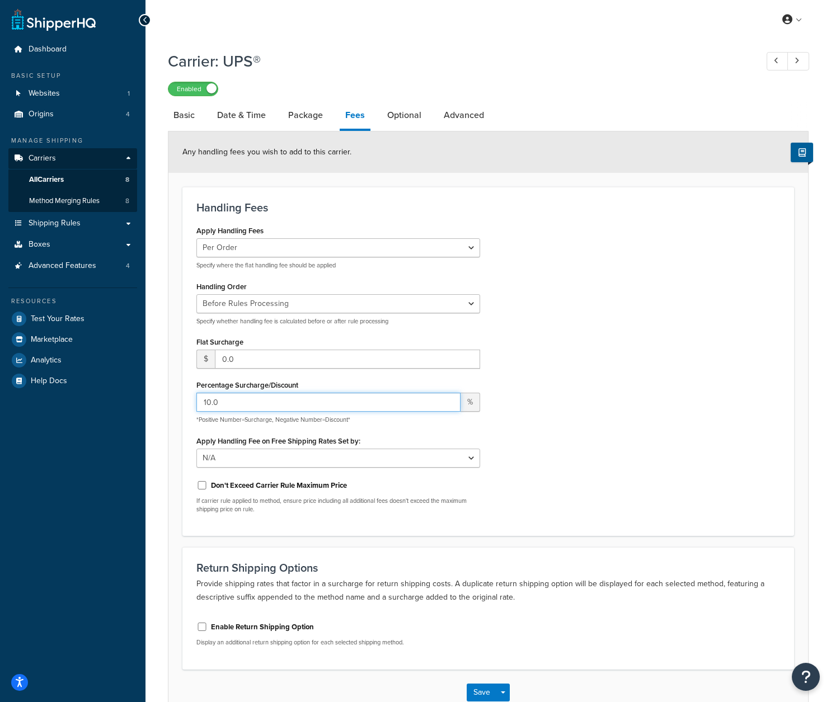
click at [262, 405] on input "10.0" at bounding box center [328, 402] width 264 height 19
type input "12.0"
click at [520, 409] on div "Apply Handling Fees Per Order Per Item Per Package Specify where the flat handl…" at bounding box center [488, 372] width 601 height 299
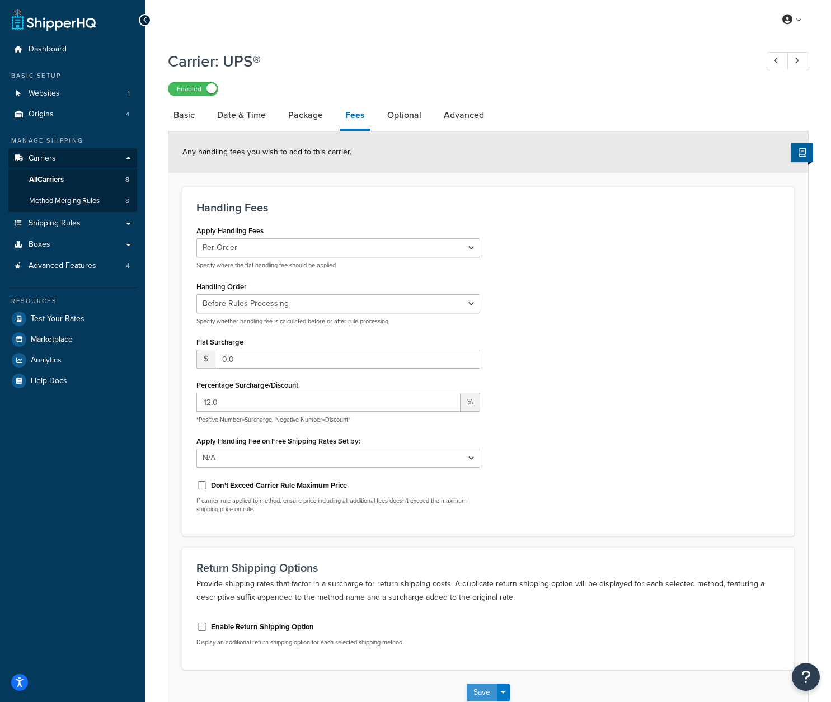
click at [484, 695] on button "Save" at bounding box center [482, 693] width 30 height 18
